Goal: Information Seeking & Learning: Learn about a topic

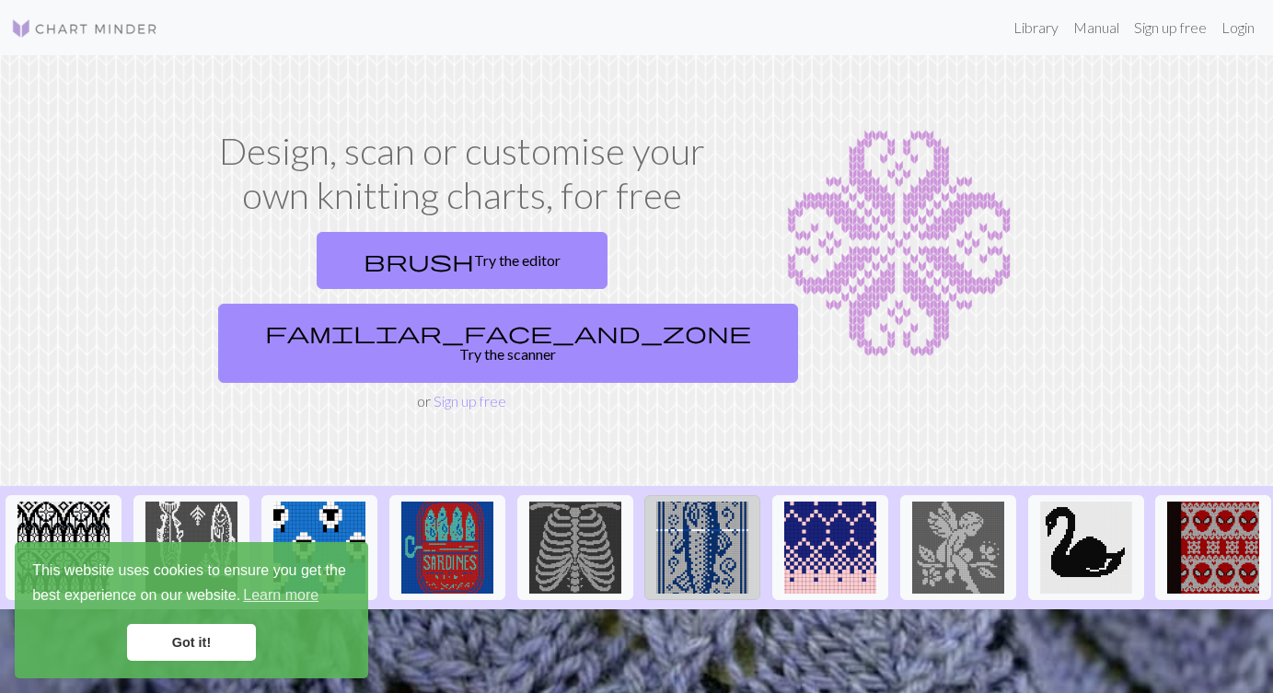
scroll to position [133, 0]
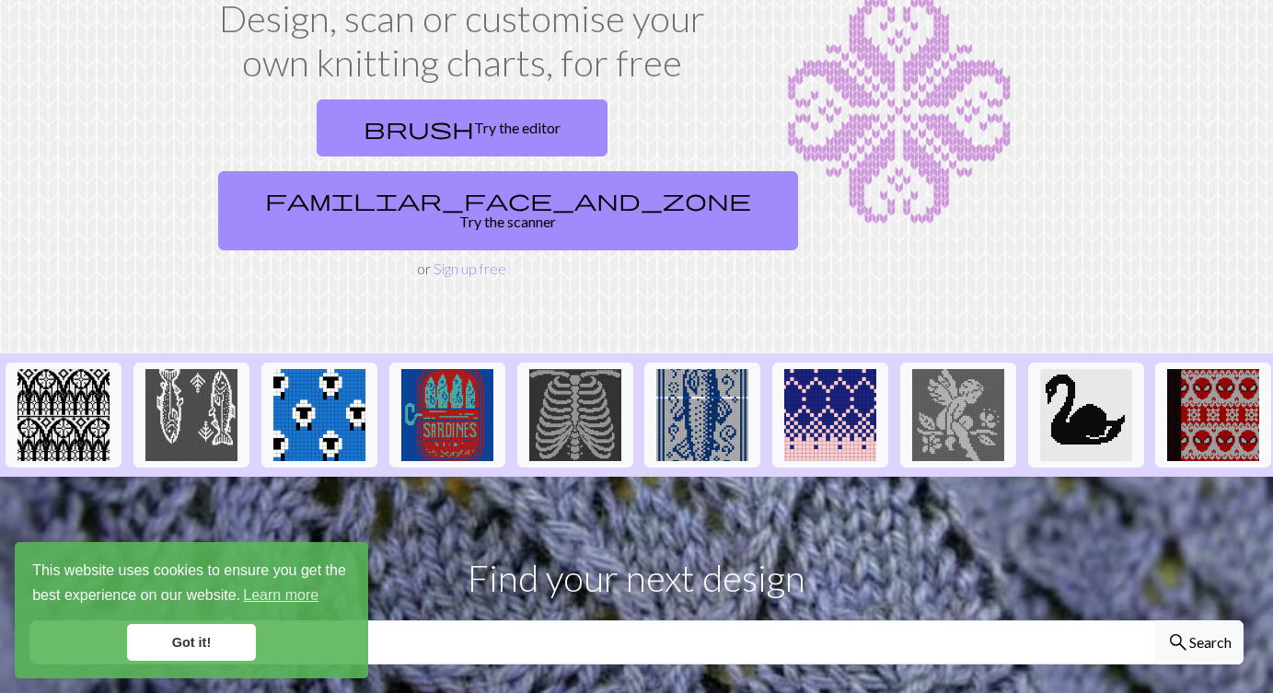
click at [216, 644] on link "Got it!" at bounding box center [191, 642] width 129 height 37
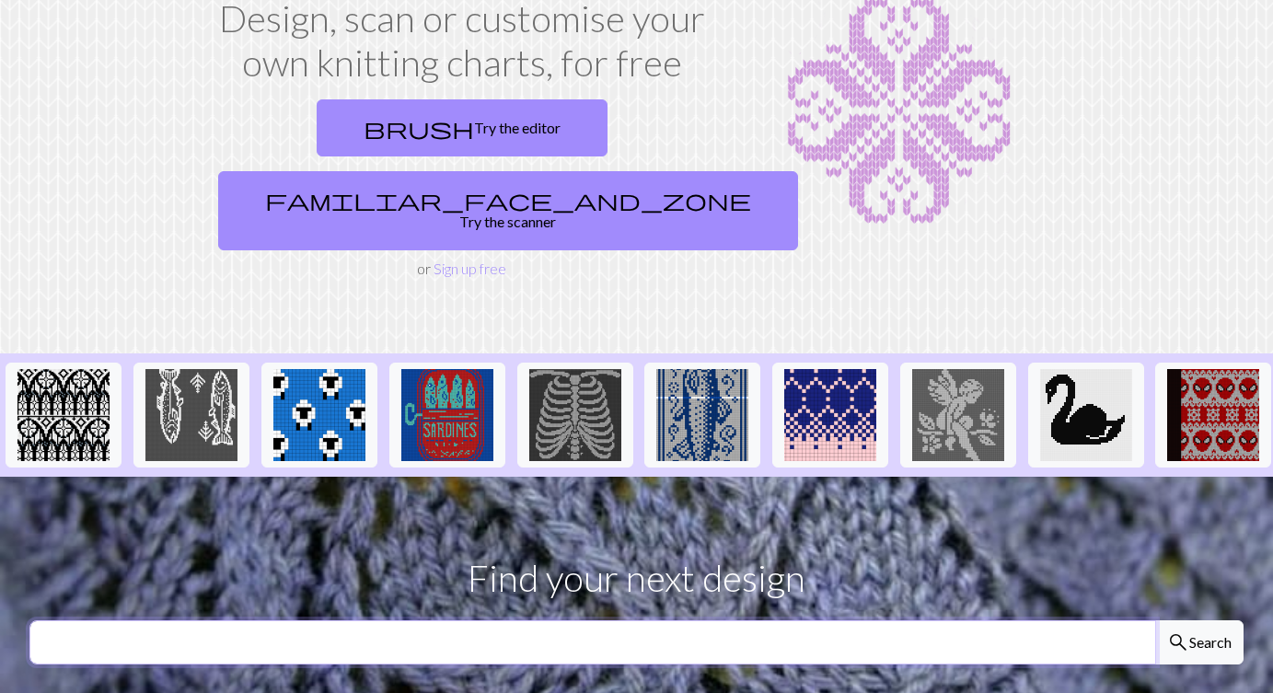
click at [462, 620] on input "text" at bounding box center [592, 642] width 1126 height 44
type input "halloween"
click at [1155, 620] on button "search Search" at bounding box center [1199, 642] width 88 height 44
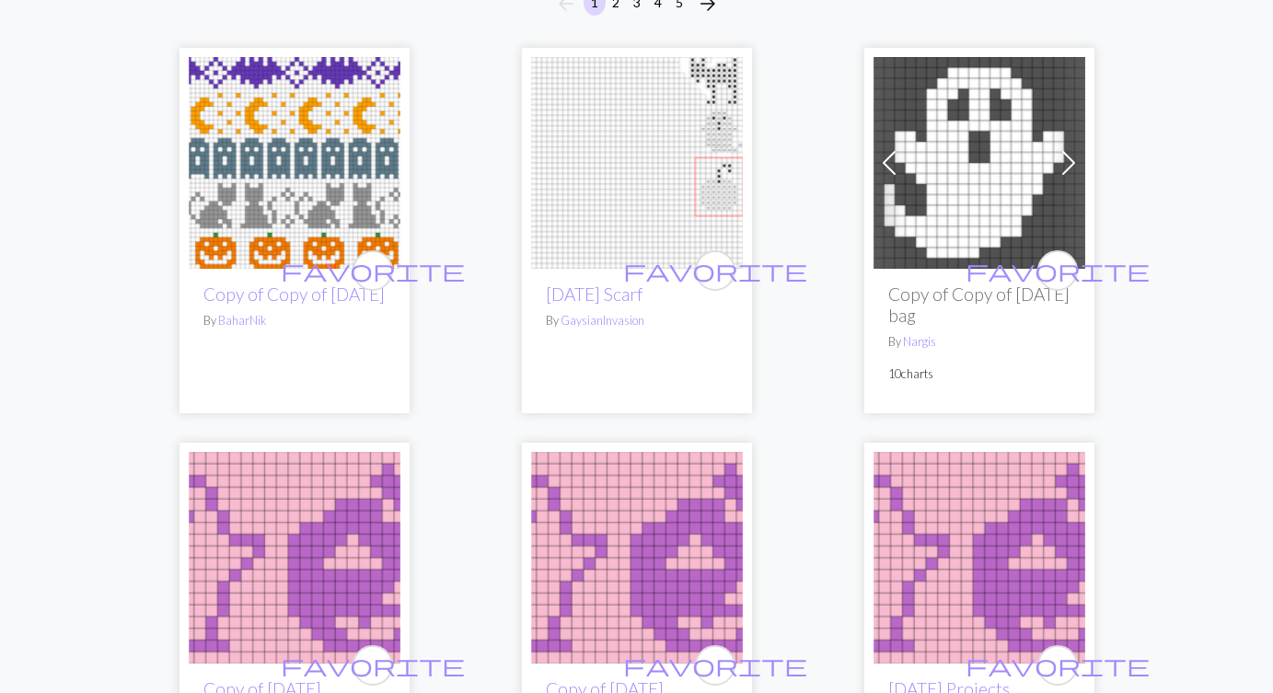
scroll to position [195, 0]
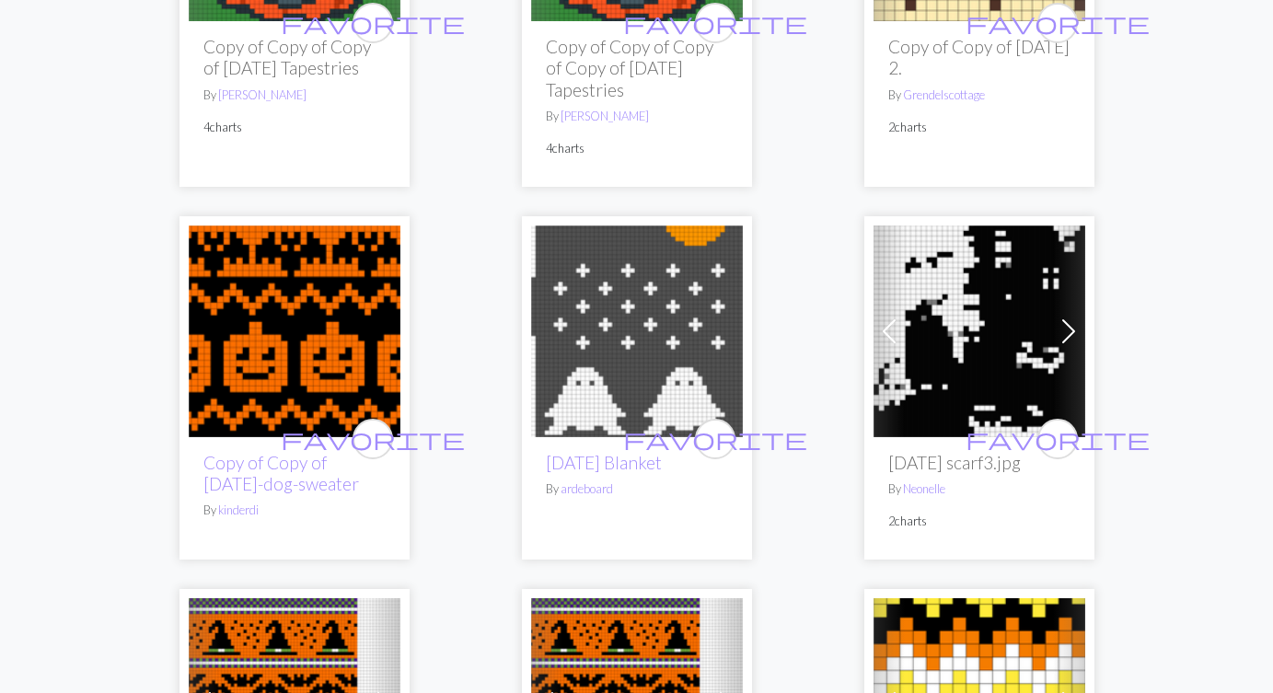
scroll to position [3520, 0]
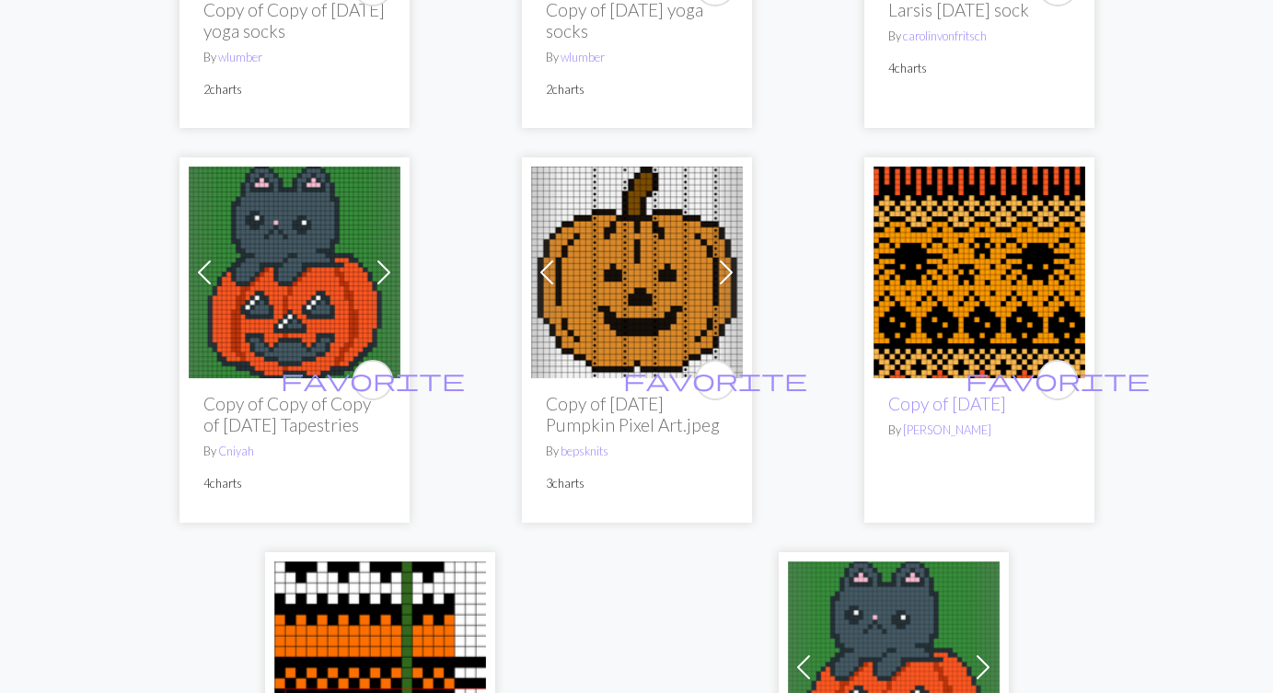
scroll to position [6350, 0]
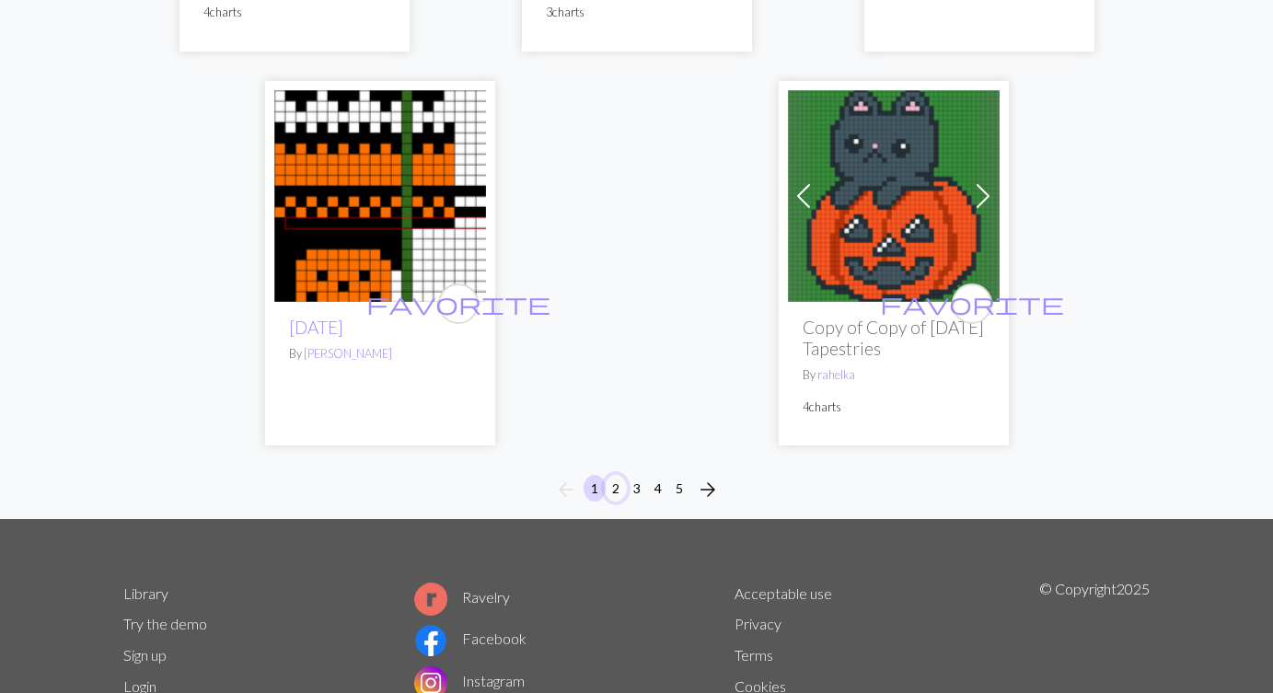
click at [610, 502] on button "2" at bounding box center [616, 488] width 22 height 27
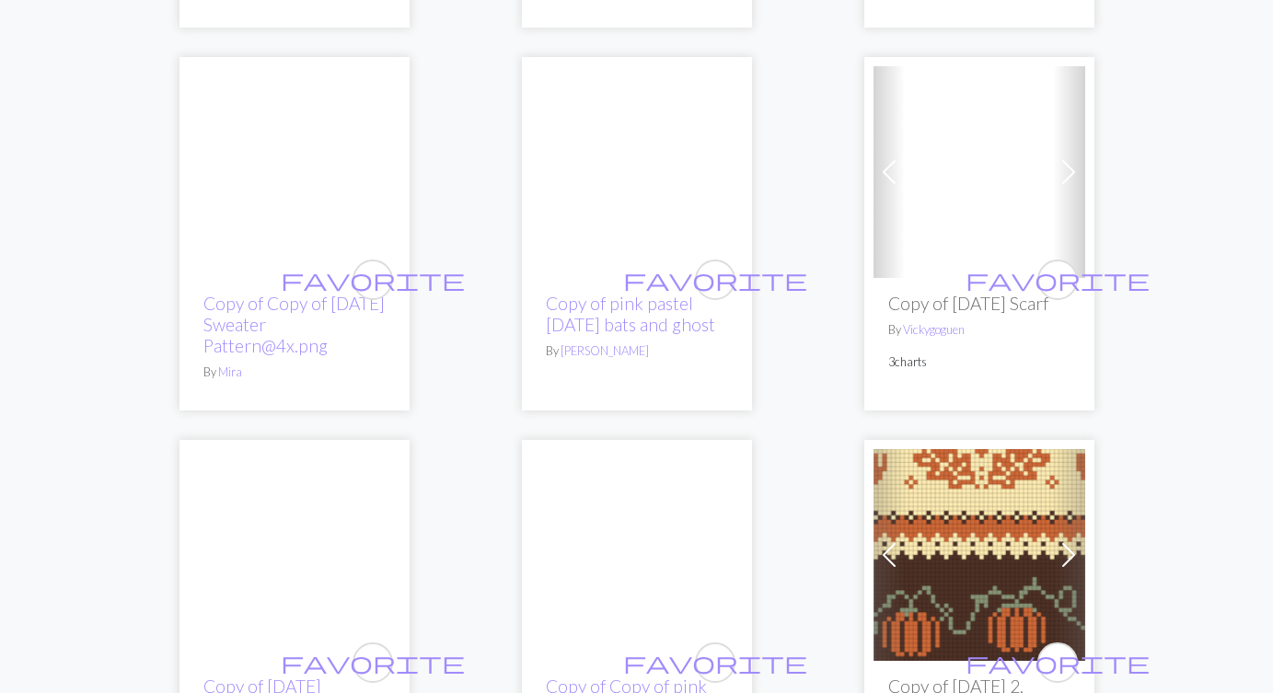
scroll to position [2112, 0]
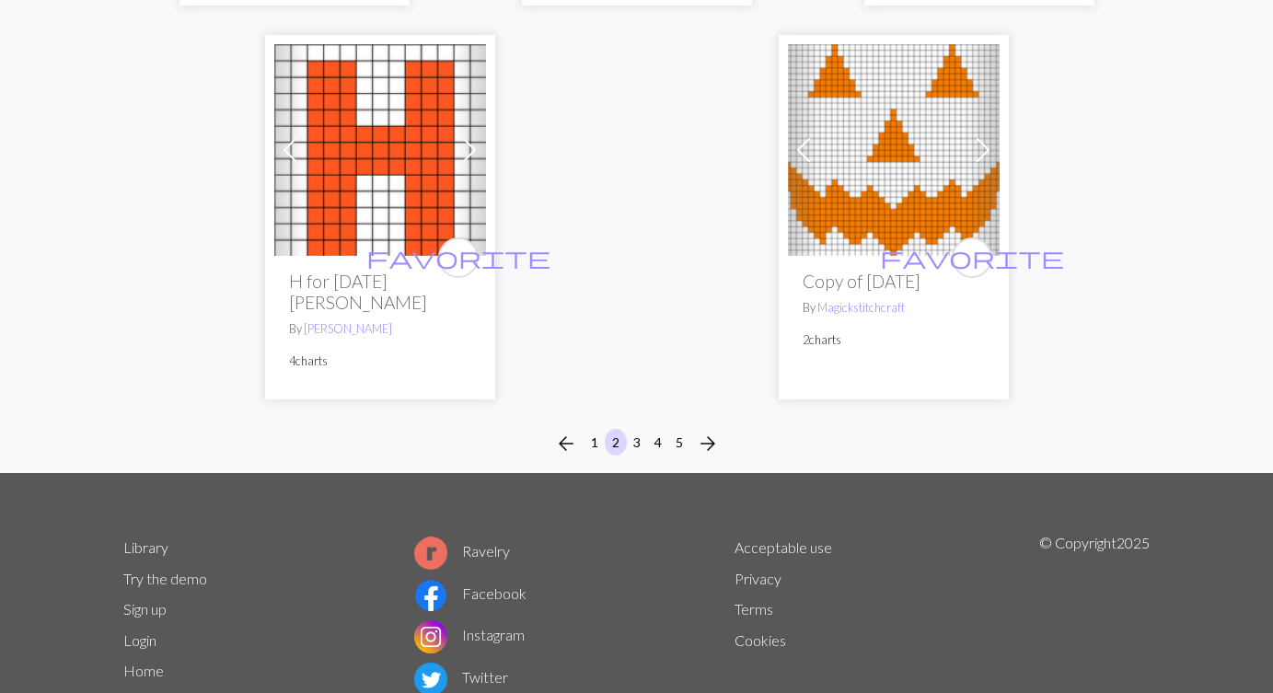
scroll to position [6296, 0]
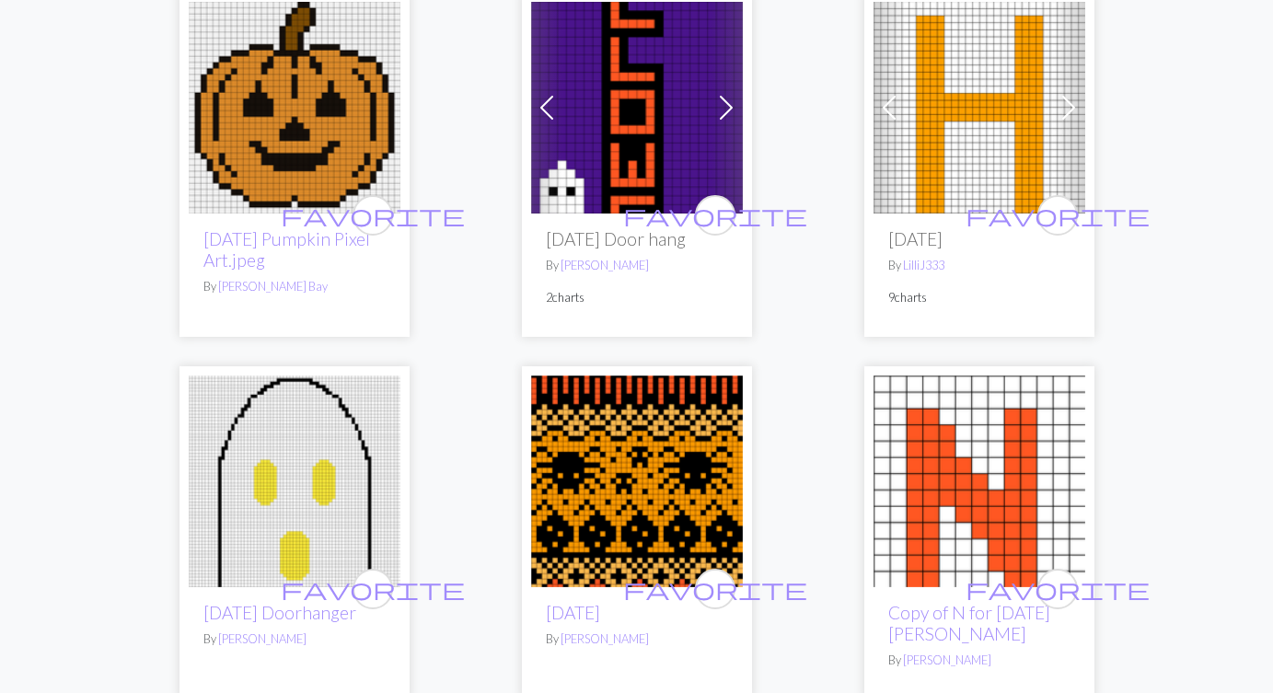
scroll to position [0, 0]
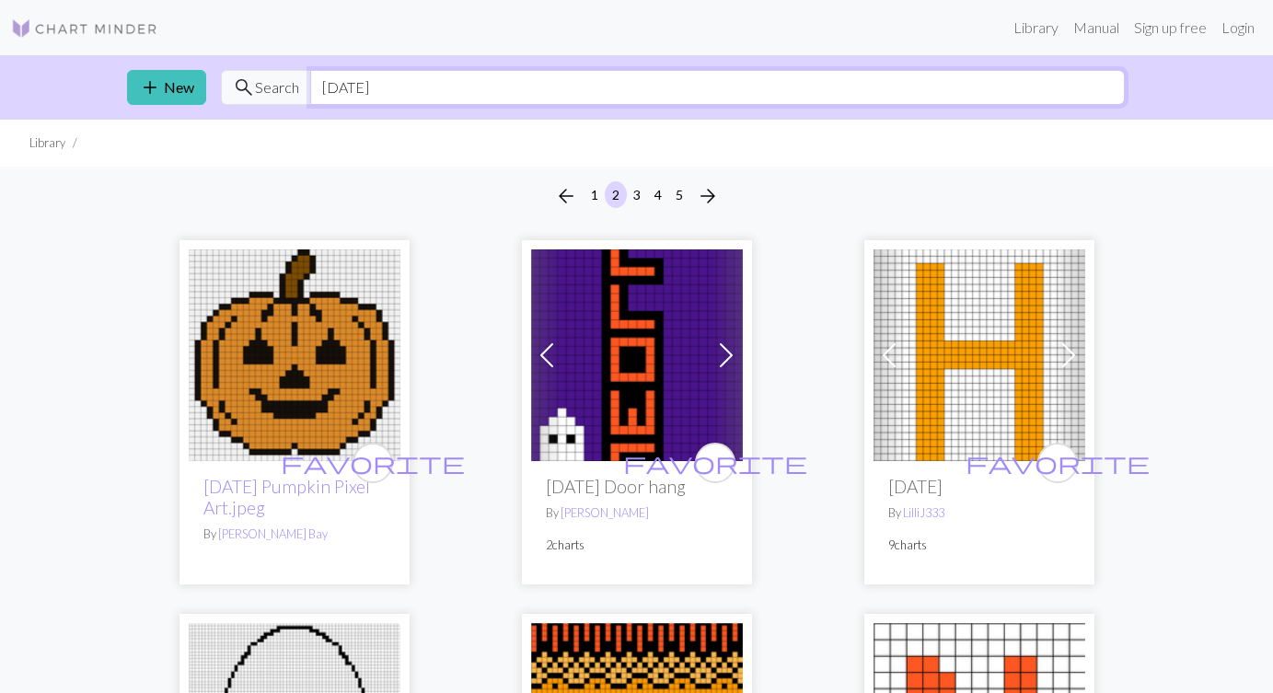
click at [471, 97] on input "halloween" at bounding box center [717, 87] width 815 height 35
type input "halloween pillow"
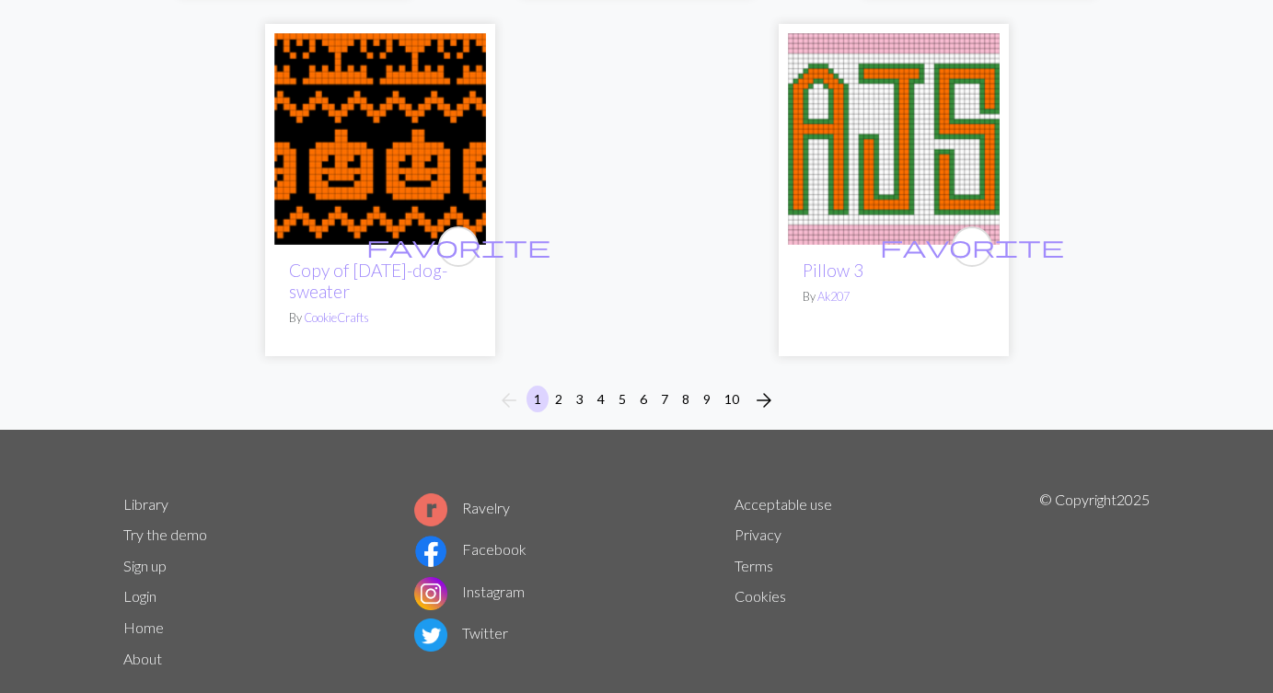
scroll to position [6326, 0]
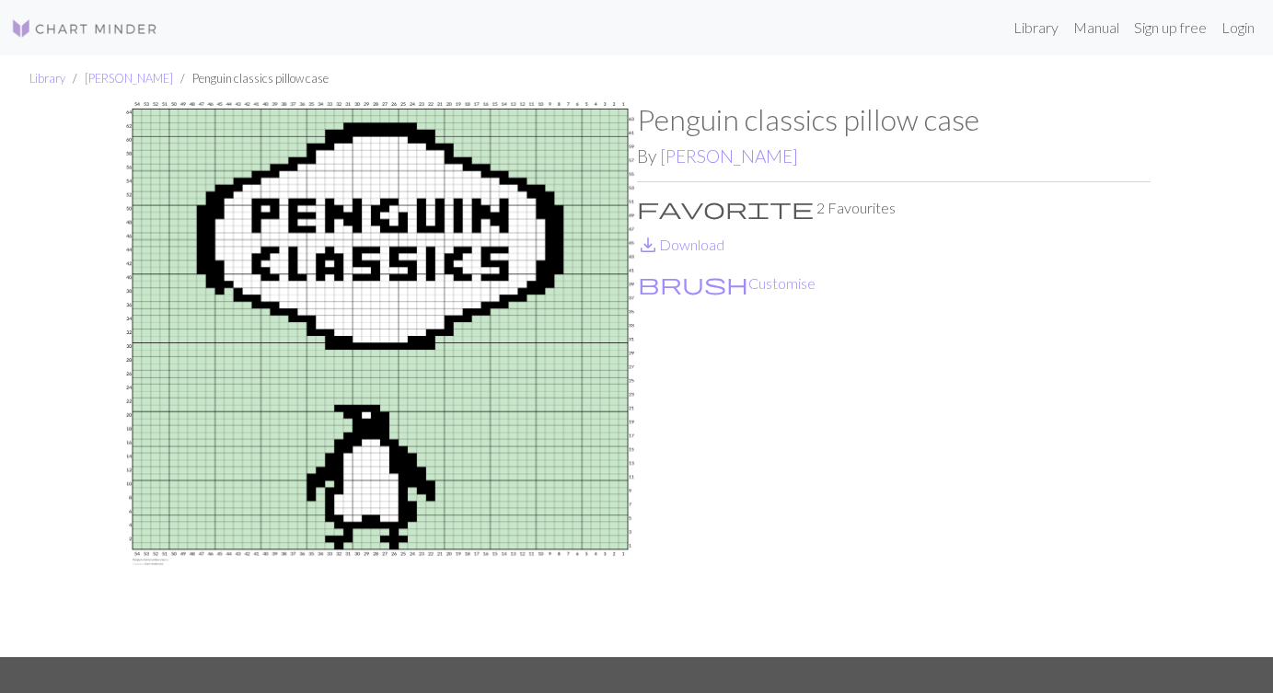
click at [869, 361] on div "Penguin classics pillow case By [PERSON_NAME] favorite 2 Favourites save_alt Do…" at bounding box center [894, 379] width 514 height 554
